Goal: Check status: Check status

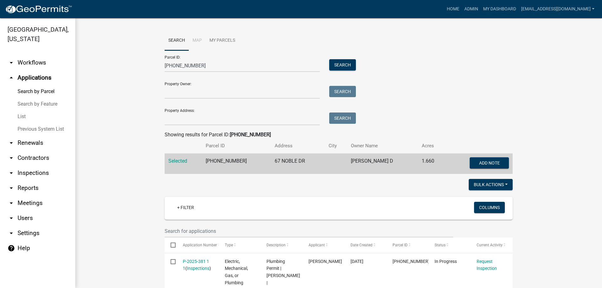
scroll to position [157, 0]
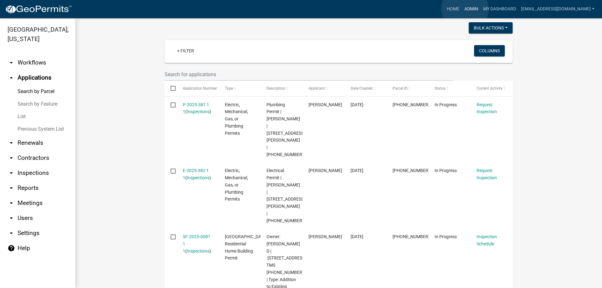
click at [465, 9] on link "Admin" at bounding box center [471, 9] width 19 height 12
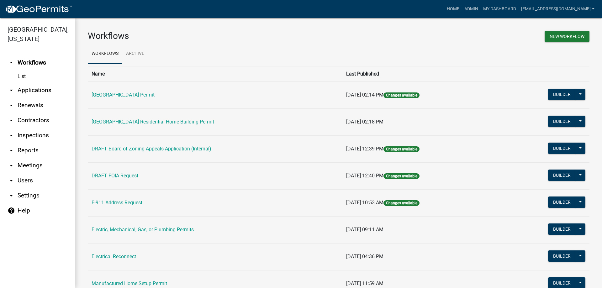
click at [36, 88] on link "arrow_drop_down Applications" at bounding box center [37, 90] width 75 height 15
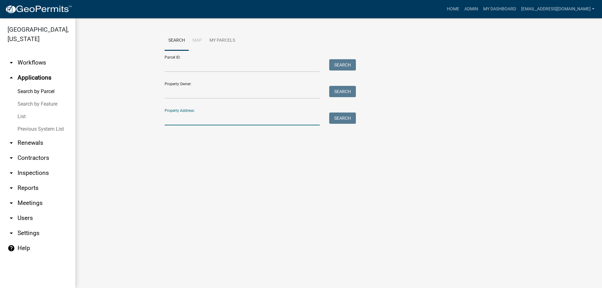
click at [202, 121] on input "Property Address:" at bounding box center [242, 119] width 155 height 13
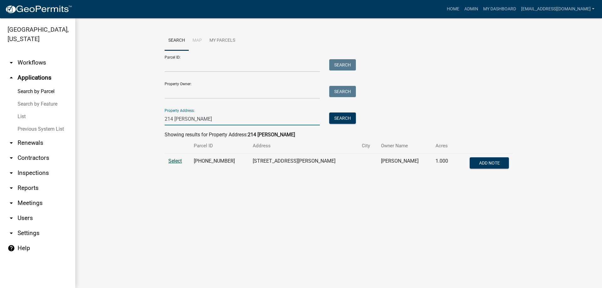
type input "214 [PERSON_NAME]"
click at [170, 162] on span "Select" at bounding box center [174, 161] width 13 height 6
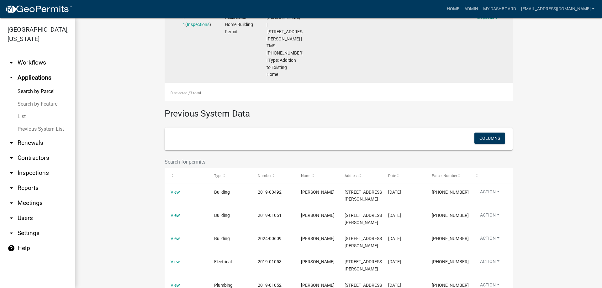
scroll to position [405, 0]
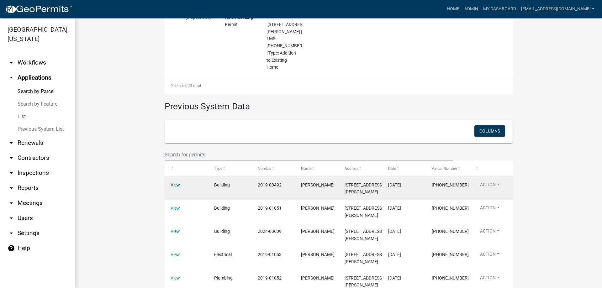
click at [171, 183] on link "View" at bounding box center [175, 185] width 9 height 5
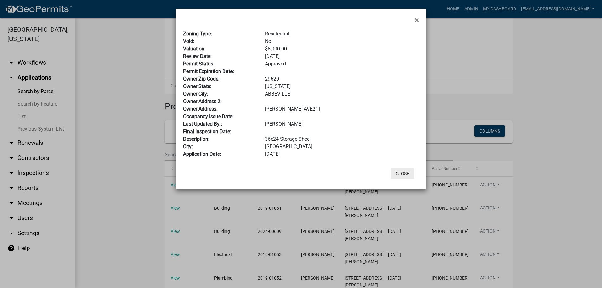
click at [399, 173] on button "Close" at bounding box center [403, 173] width 24 height 11
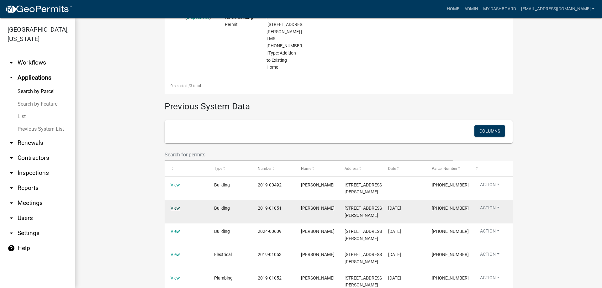
click at [171, 206] on link "View" at bounding box center [175, 208] width 9 height 5
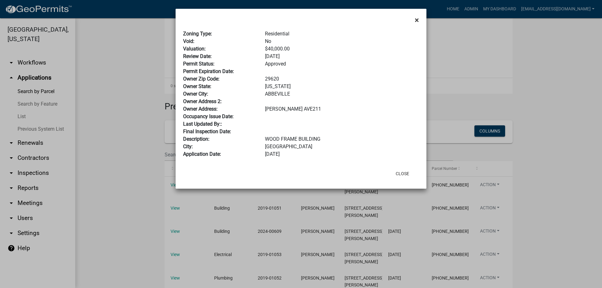
click at [416, 19] on span "×" at bounding box center [417, 20] width 4 height 9
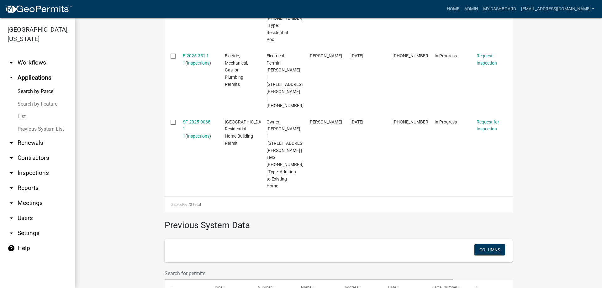
scroll to position [248, 0]
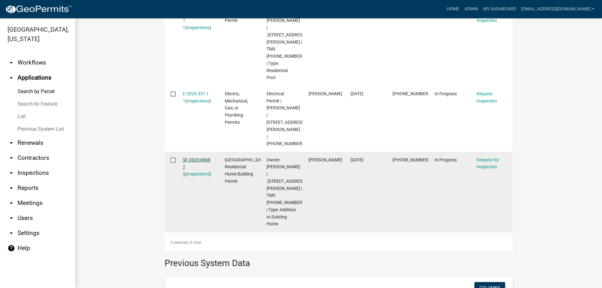
click at [190, 157] on link "SF-2025-0068 1 1" at bounding box center [197, 166] width 28 height 19
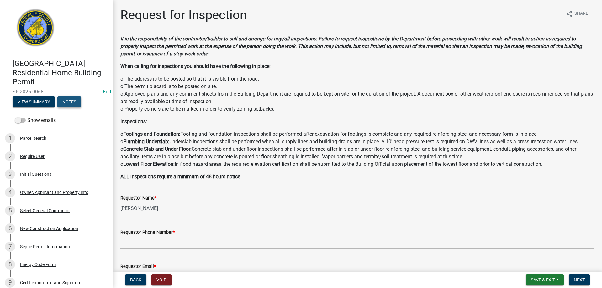
click at [69, 101] on button "Notes" at bounding box center [69, 101] width 24 height 11
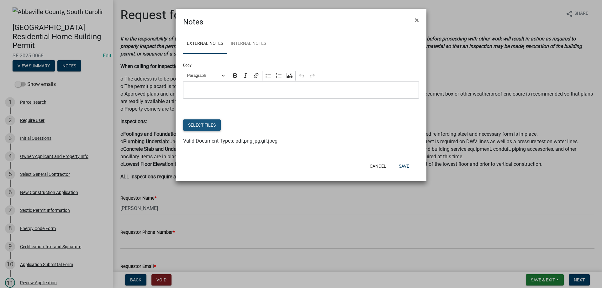
click at [205, 126] on button "Select files" at bounding box center [202, 124] width 38 height 11
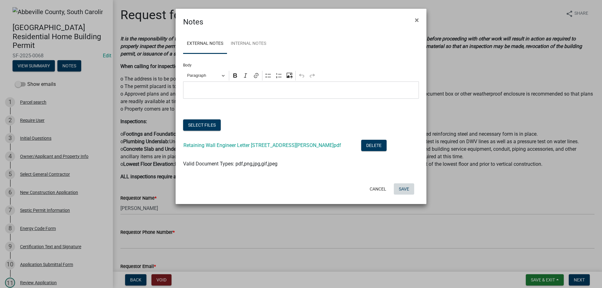
click at [404, 188] on button "Save" at bounding box center [404, 188] width 20 height 11
